Goal: Task Accomplishment & Management: Manage account settings

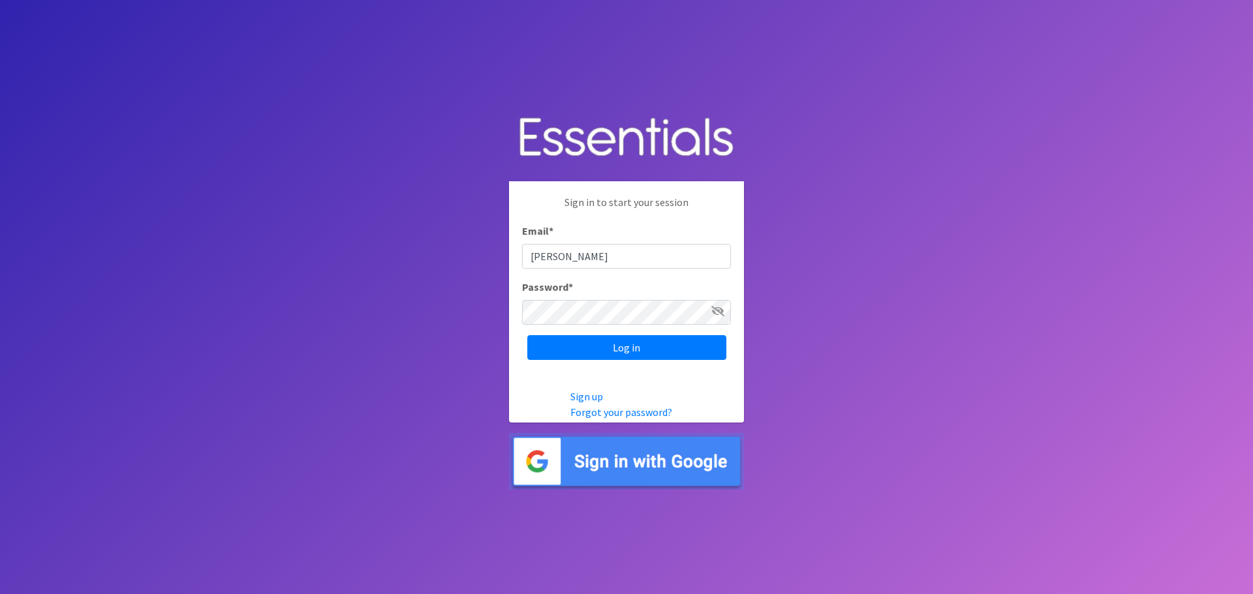
type input "[PERSON_NAME][EMAIL_ADDRESS][DOMAIN_NAME]"
click at [608, 346] on input "Log in" at bounding box center [626, 347] width 199 height 25
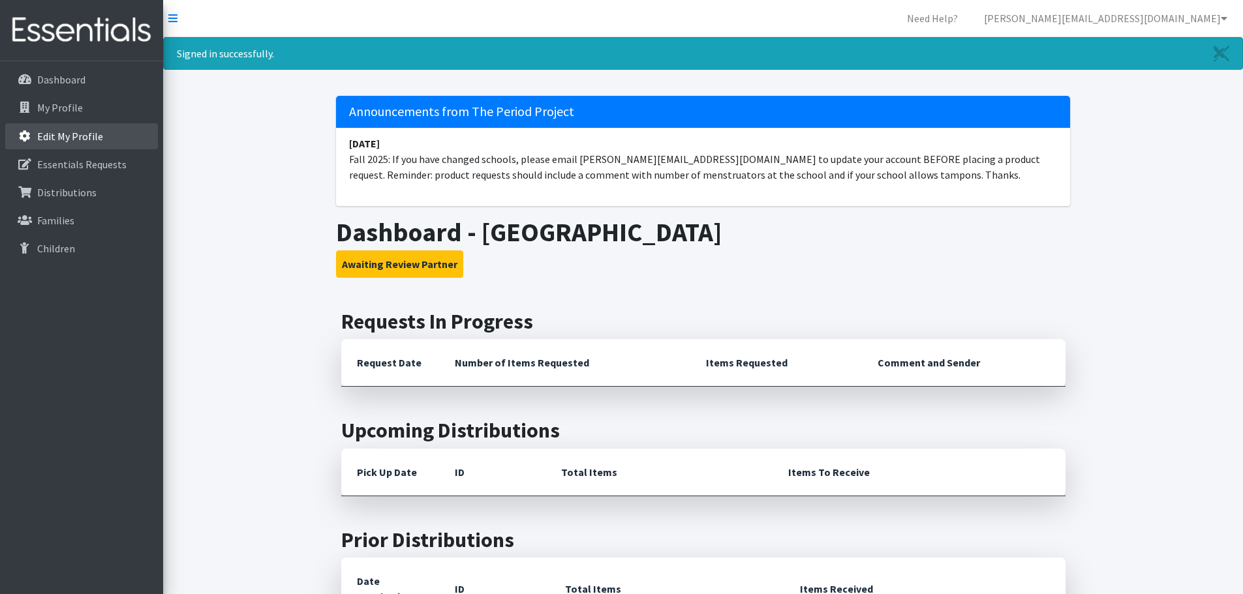
click at [83, 142] on p "Edit My Profile" at bounding box center [70, 136] width 66 height 13
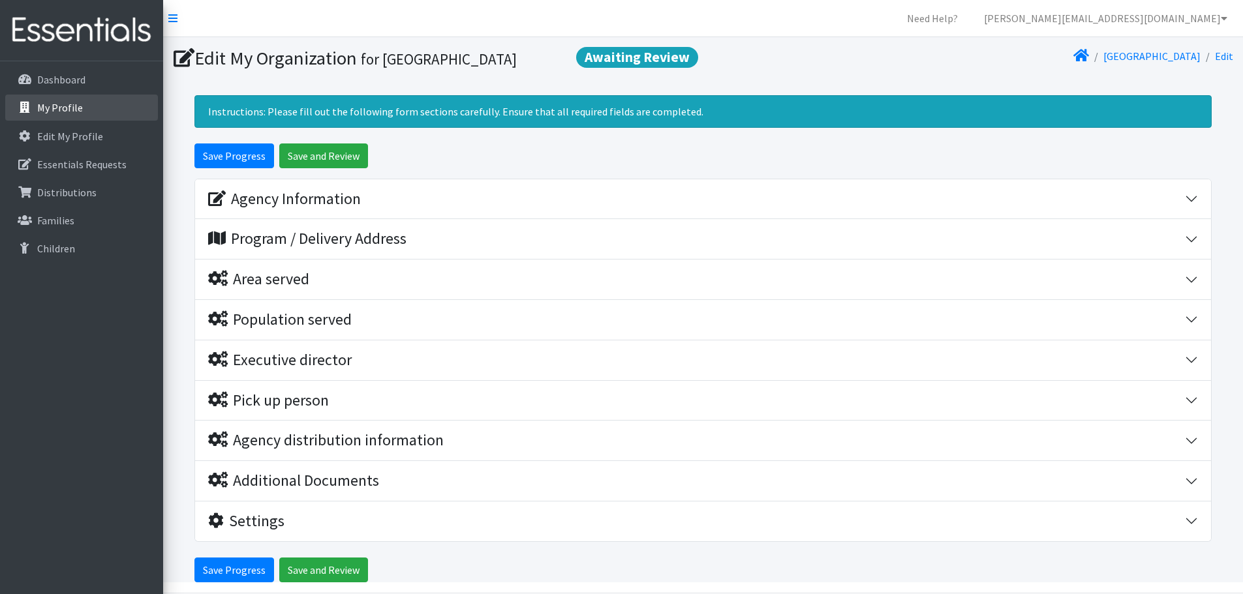
drag, startPoint x: 67, startPoint y: 105, endPoint x: 60, endPoint y: 101, distance: 7.6
click at [65, 105] on p "My Profile" at bounding box center [60, 107] width 46 height 13
